Goal: Information Seeking & Learning: Learn about a topic

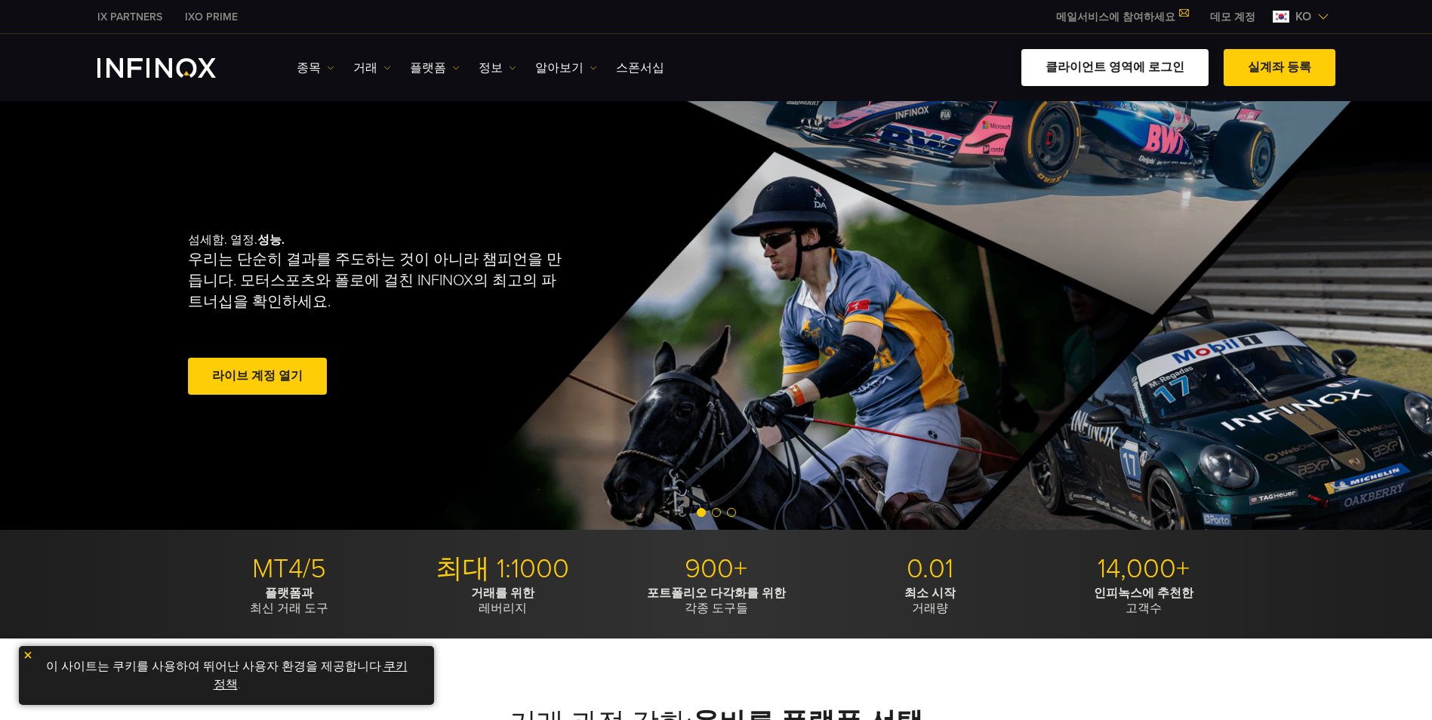
drag, startPoint x: 0, startPoint y: 0, endPoint x: 1077, endPoint y: 72, distance: 1079.7
click at [1077, 72] on link "클라이언트 영역에 로그인" at bounding box center [1114, 67] width 187 height 37
click at [361, 69] on link "거래" at bounding box center [372, 68] width 38 height 18
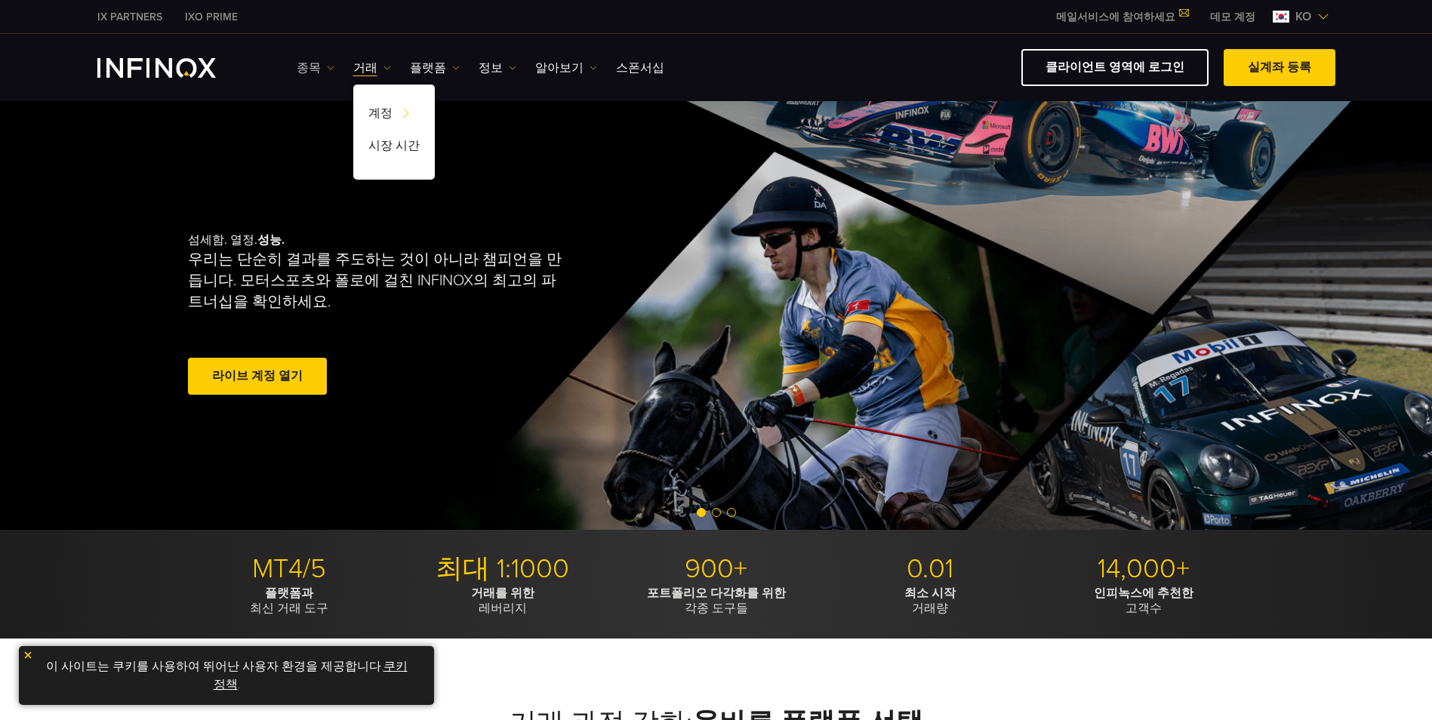
click at [305, 72] on link "종목" at bounding box center [316, 68] width 38 height 18
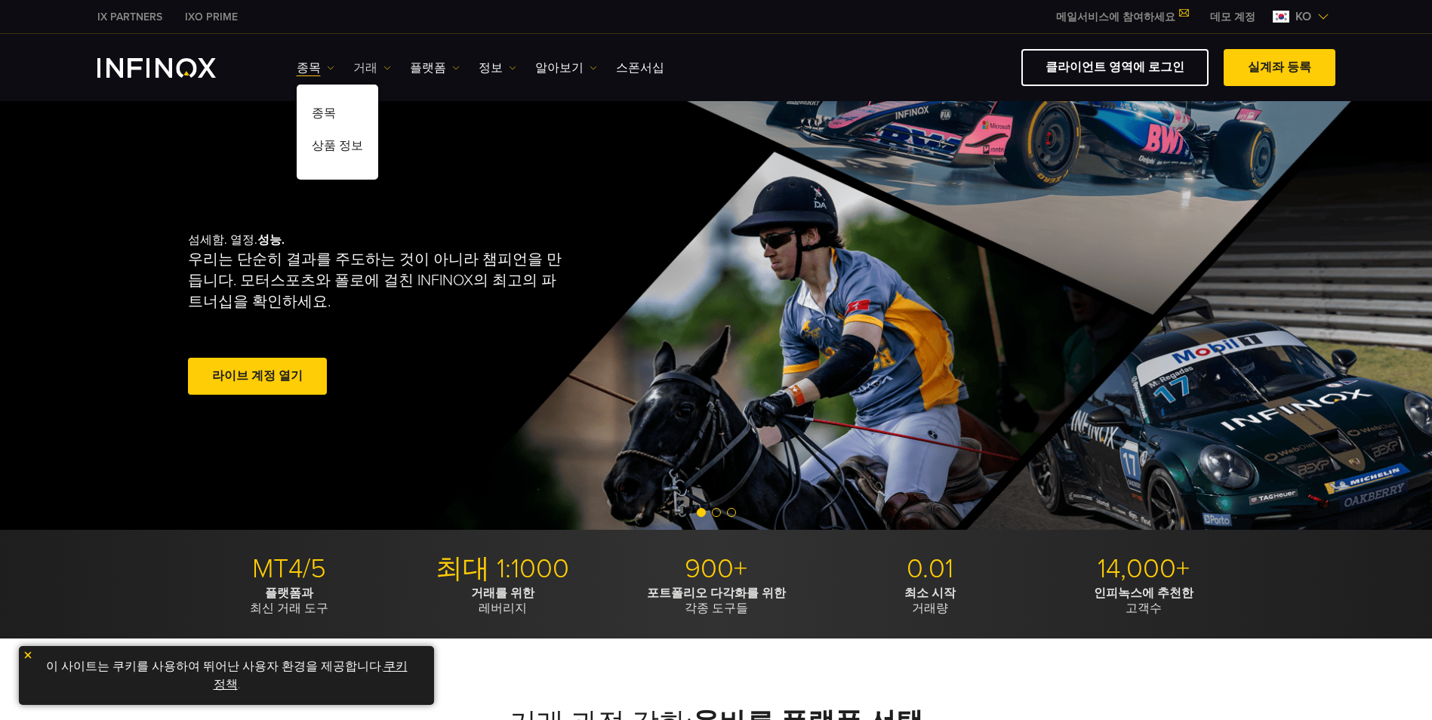
click at [362, 72] on link "거래" at bounding box center [372, 68] width 38 height 18
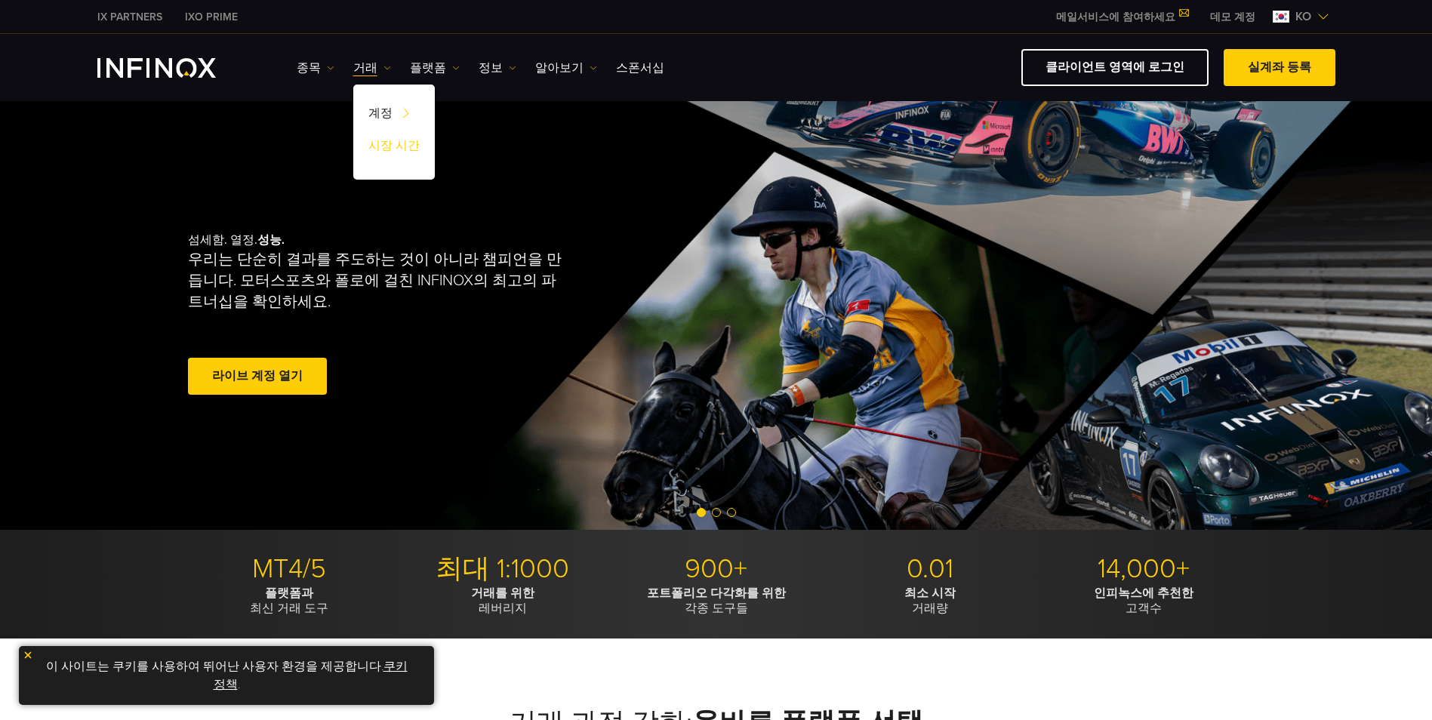
click at [391, 148] on link "시장 시간" at bounding box center [394, 148] width 82 height 32
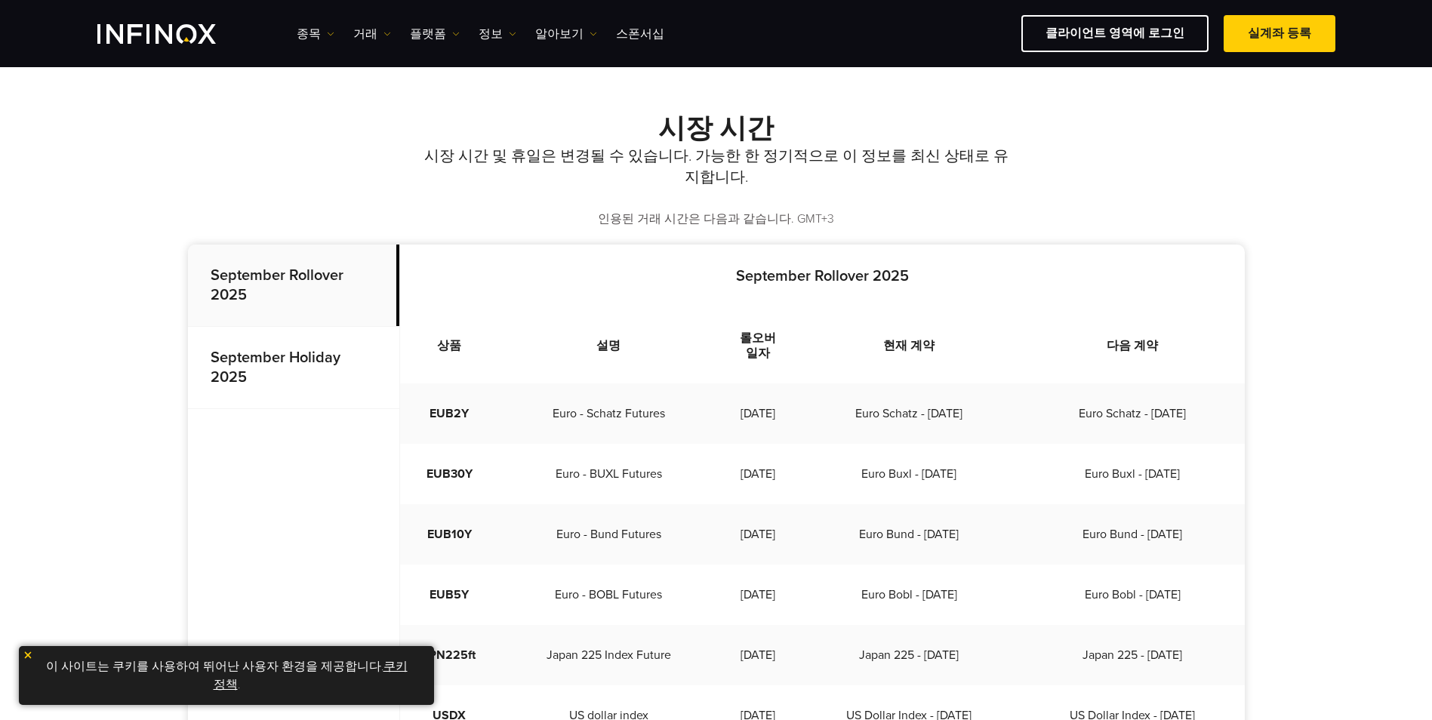
scroll to position [302, 0]
click at [272, 363] on strong "September Holiday 2025" at bounding box center [276, 369] width 130 height 38
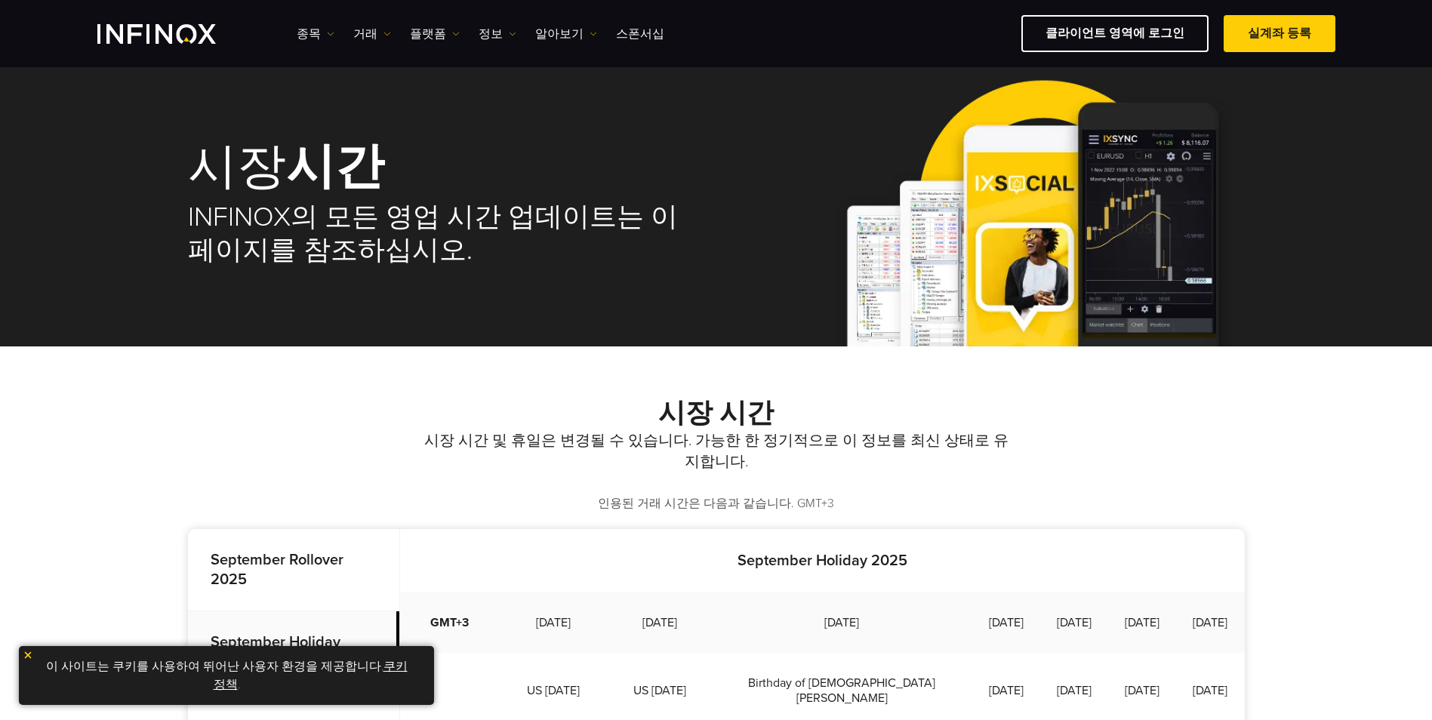
scroll to position [0, 0]
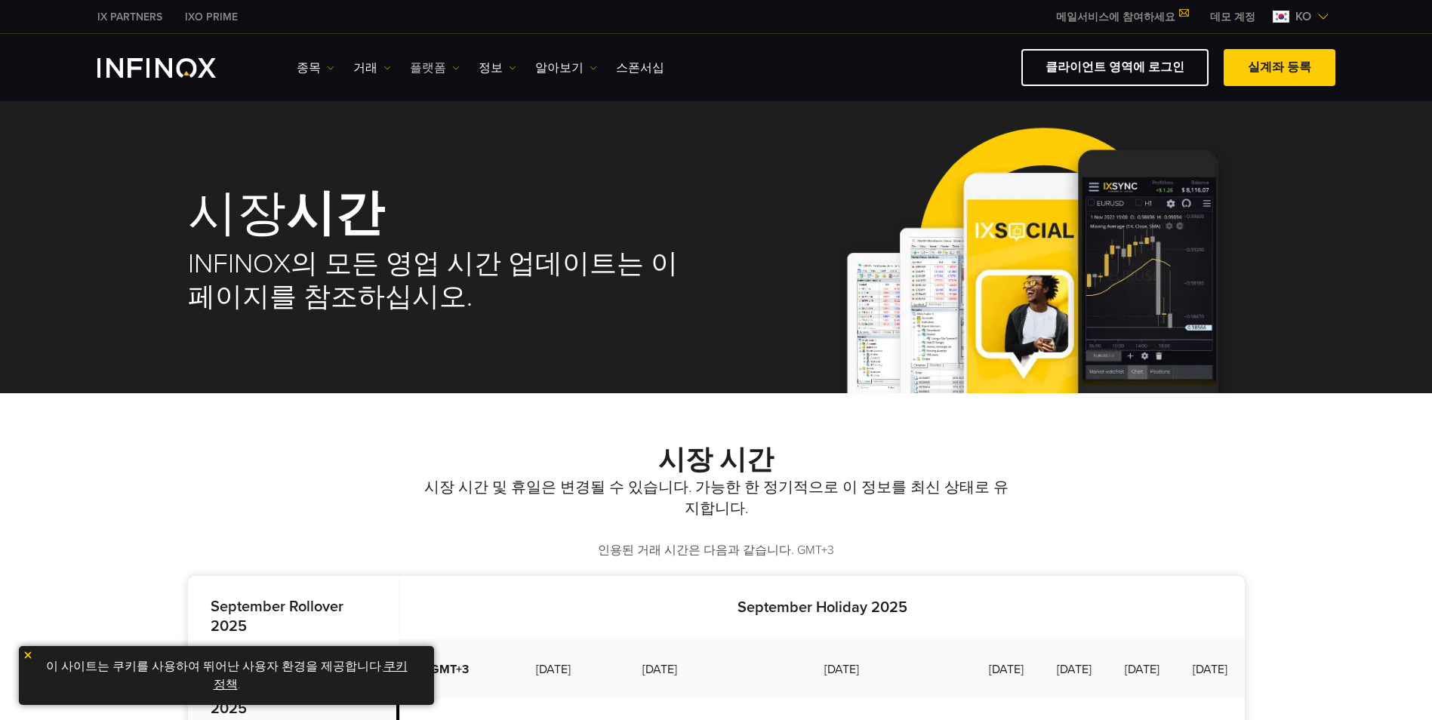
click at [426, 67] on link "플랫폼" at bounding box center [435, 68] width 50 height 18
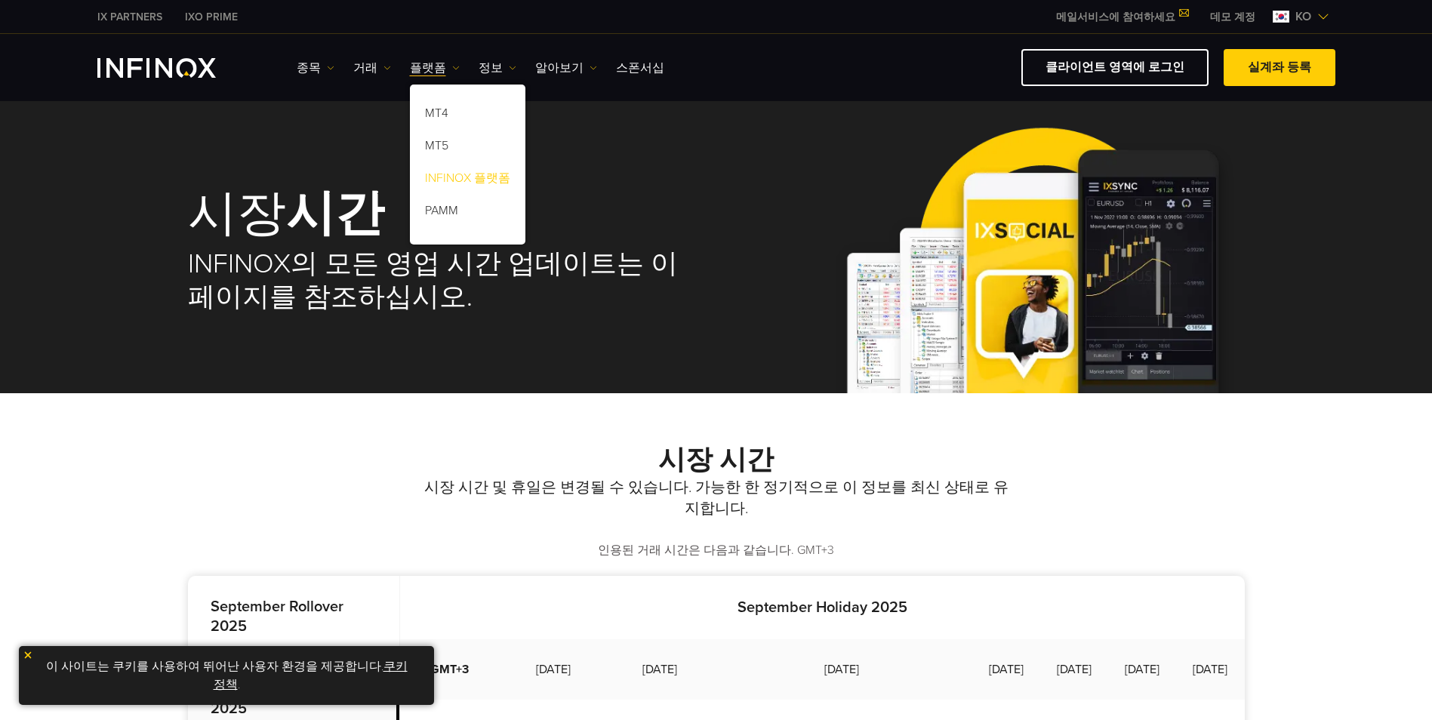
click at [467, 182] on link "INFINOX 플랫폼" at bounding box center [468, 181] width 116 height 32
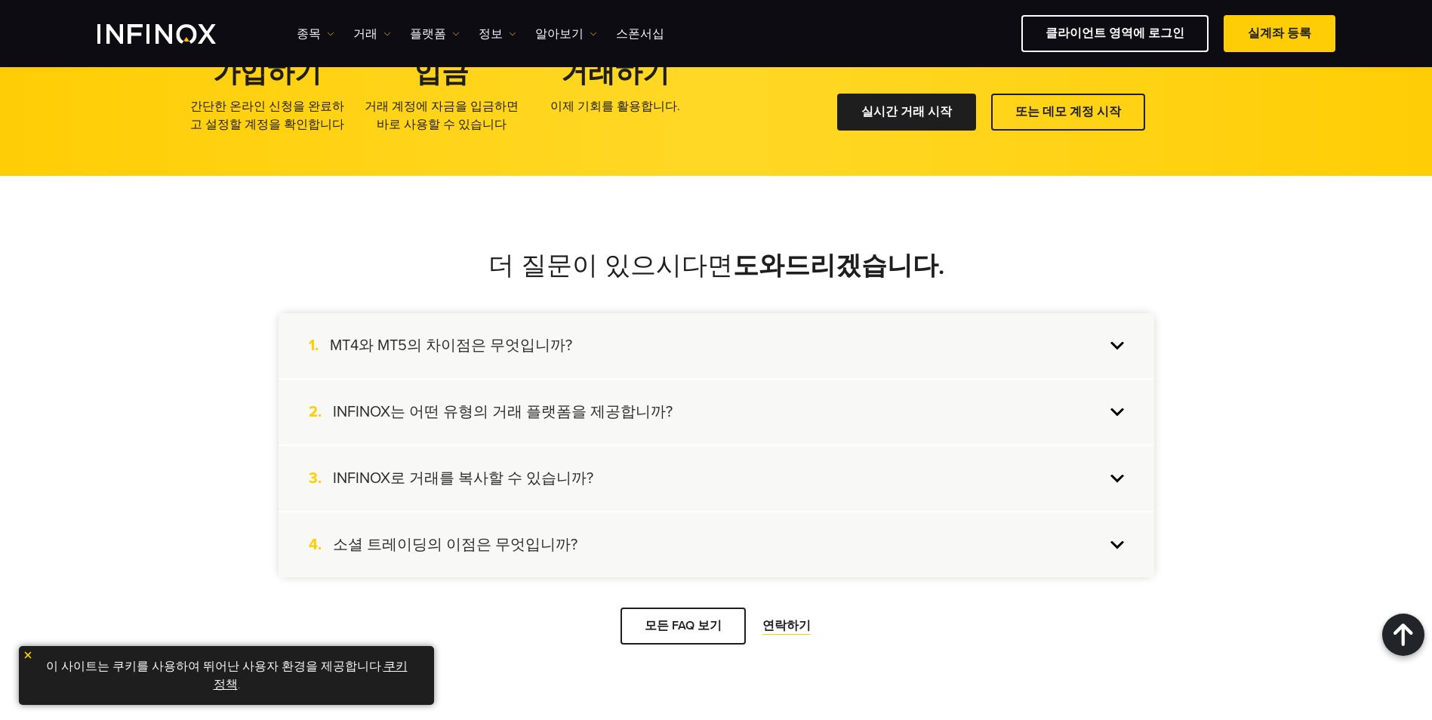
scroll to position [2780, 0]
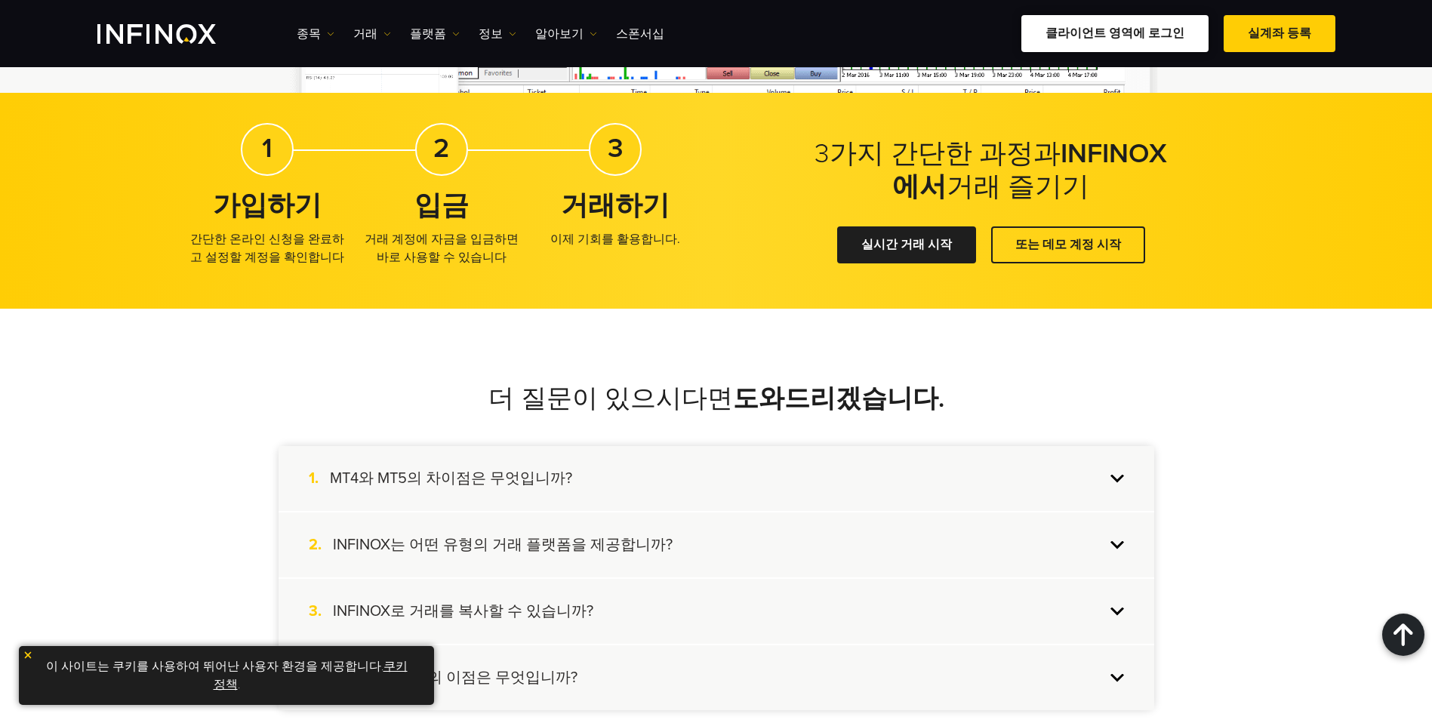
click at [1181, 32] on link "클라이언트 영역에 로그인" at bounding box center [1114, 33] width 187 height 37
